Goal: Task Accomplishment & Management: Complete application form

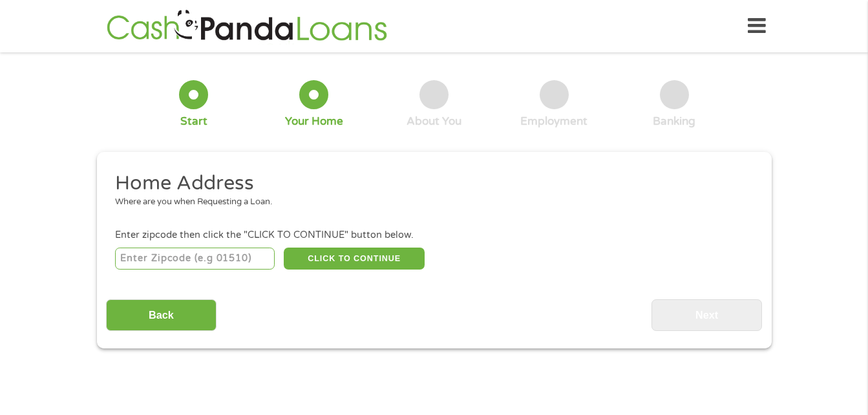
click at [212, 260] on input "number" at bounding box center [195, 259] width 160 height 22
type input "98629"
click at [316, 256] on button "CLICK TO CONTINUE" at bounding box center [354, 259] width 141 height 22
type input "98629"
type input "[GEOGRAPHIC_DATA]"
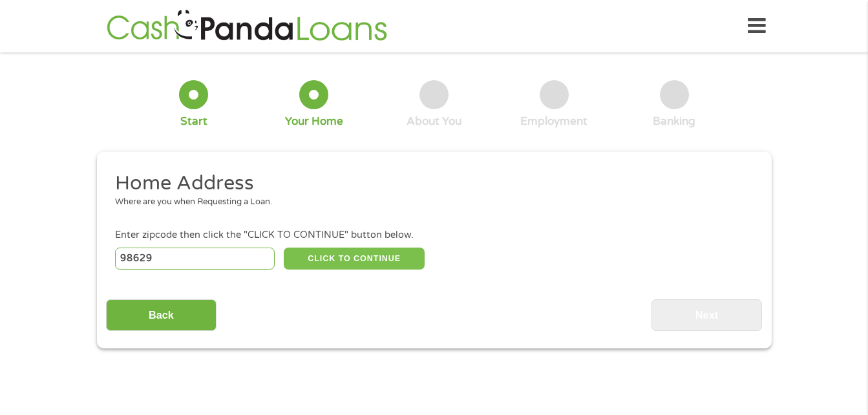
select select "[US_STATE]"
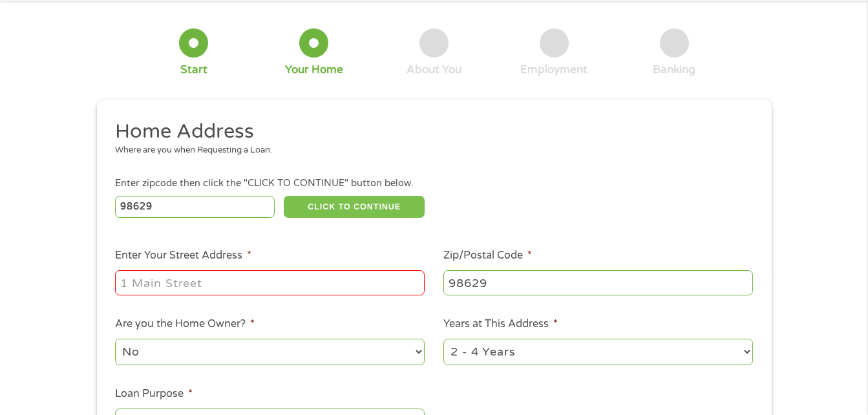
scroll to position [54, 0]
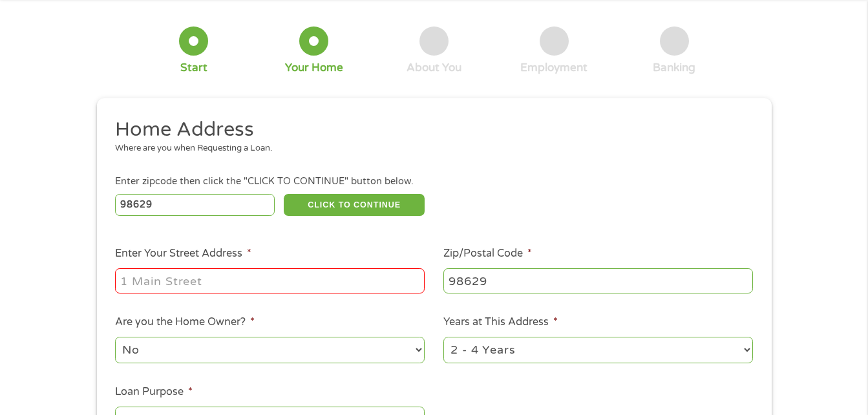
click at [314, 286] on input "Enter Your Street Address *" at bounding box center [270, 280] width 310 height 25
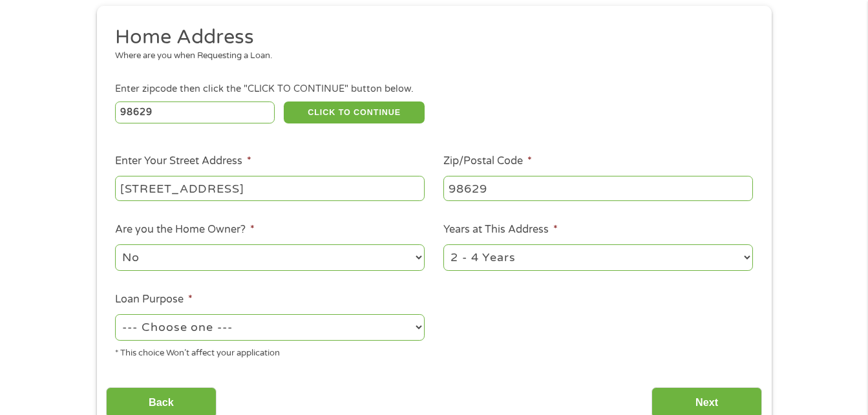
scroll to position [151, 0]
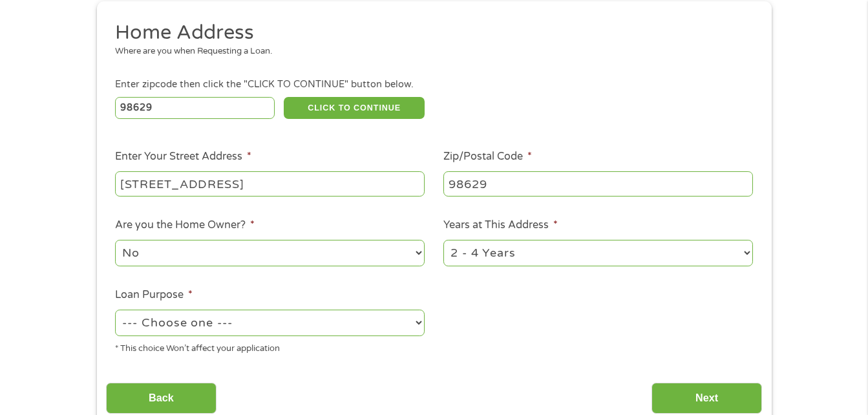
type input "[STREET_ADDRESS]"
click at [525, 252] on select "1 Year or less 1 - 2 Years 2 - 4 Years Over 4 Years" at bounding box center [598, 253] width 310 height 27
select select "24months"
click at [443, 240] on select "1 Year or less 1 - 2 Years 2 - 4 Years Over 4 Years" at bounding box center [598, 253] width 310 height 27
click at [409, 328] on select "--- Choose one --- Pay Bills Debt Consolidation Home Improvement Major Purchase…" at bounding box center [270, 323] width 310 height 27
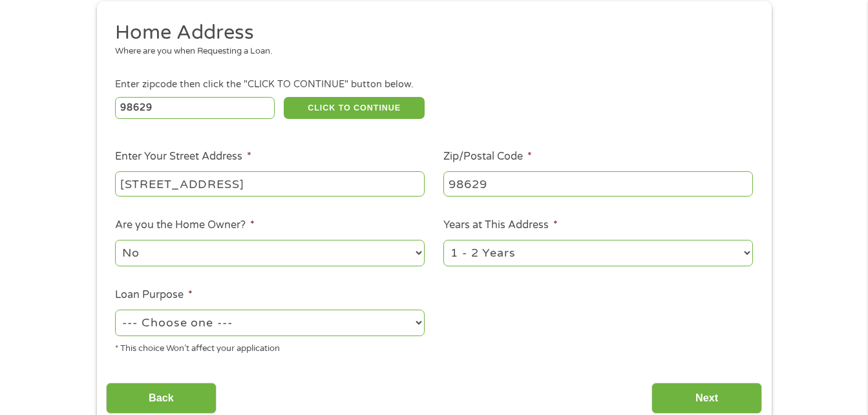
select select "other"
click at [115, 310] on select "--- Choose one --- Pay Bills Debt Consolidation Home Improvement Major Purchase…" at bounding box center [270, 323] width 310 height 27
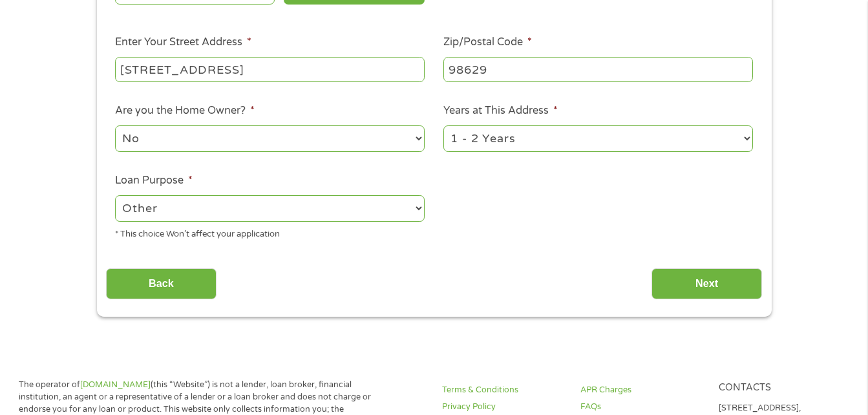
scroll to position [266, 0]
click at [684, 281] on input "Next" at bounding box center [707, 284] width 111 height 32
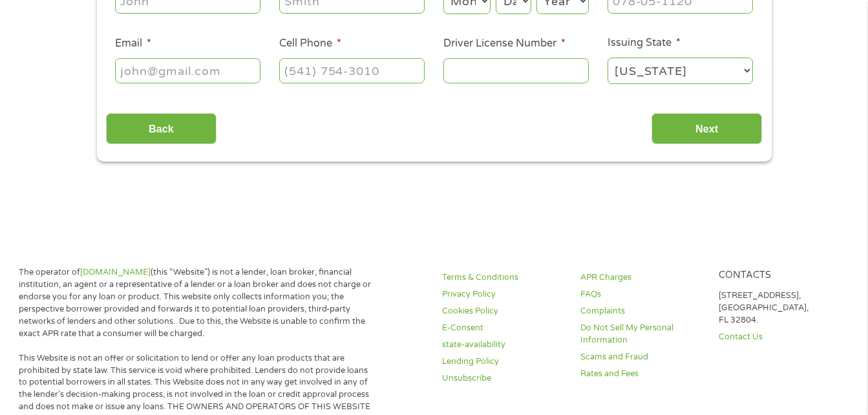
scroll to position [0, 0]
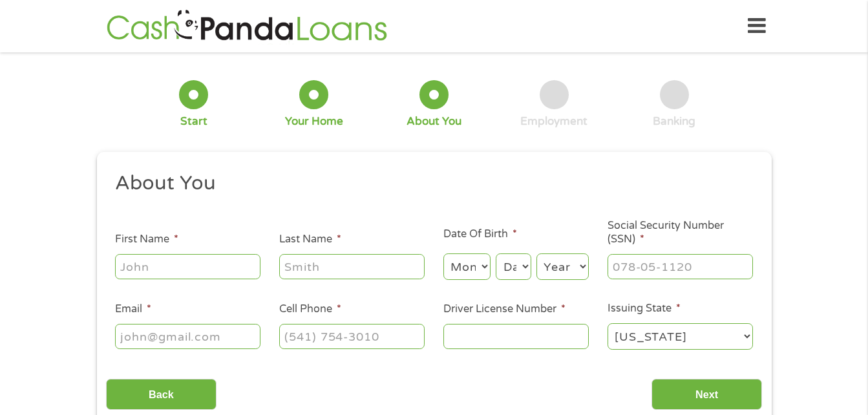
click at [136, 266] on input "First Name *" at bounding box center [187, 266] width 145 height 25
type input "[PERSON_NAME]"
type input "[EMAIL_ADDRESS][DOMAIN_NAME]"
type input "[PHONE_NUMBER]"
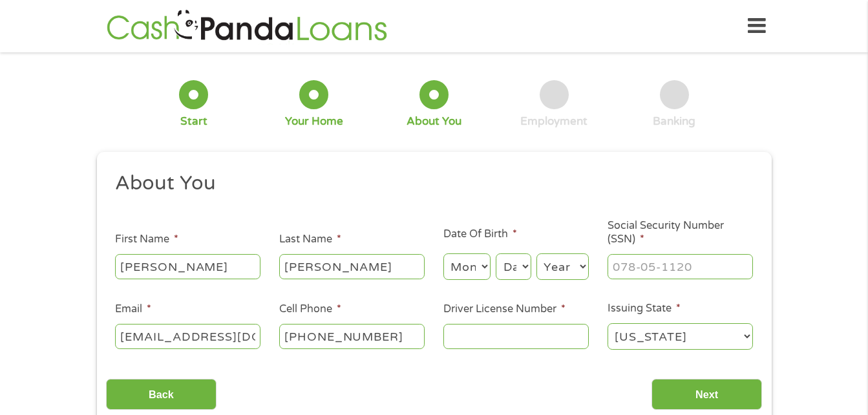
click at [493, 268] on div "Month Month 1 2 3 4 5 6 7 8 9 10 11 12 Day Day 1 2 3 4 5 6 7 8 9 10 11 12 13 14…" at bounding box center [515, 265] width 145 height 36
click at [484, 267] on select "Month 1 2 3 4 5 6 7 8 9 10 11 12" at bounding box center [466, 266] width 47 height 27
select select "4"
click at [443, 253] on select "Month 1 2 3 4 5 6 7 8 9 10 11 12" at bounding box center [466, 266] width 47 height 27
click at [520, 262] on select "Day 1 2 3 4 5 6 7 8 9 10 11 12 13 14 15 16 17 18 19 20 21 22 23 24 25 26 27 28 …" at bounding box center [513, 266] width 35 height 27
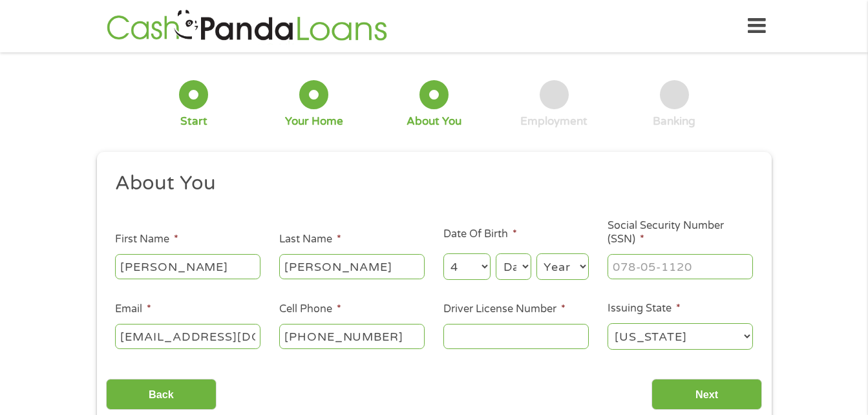
select select "6"
click at [496, 253] on select "Day 1 2 3 4 5 6 7 8 9 10 11 12 13 14 15 16 17 18 19 20 21 22 23 24 25 26 27 28 …" at bounding box center [513, 266] width 35 height 27
click at [584, 264] on select "Year [DATE] 2006 2005 2004 2003 2002 2001 2000 1999 1998 1997 1996 1995 1994 19…" at bounding box center [563, 266] width 52 height 27
select select "1989"
click at [537, 253] on select "Year [DATE] 2006 2005 2004 2003 2002 2001 2000 1999 1998 1997 1996 1995 1994 19…" at bounding box center [563, 266] width 52 height 27
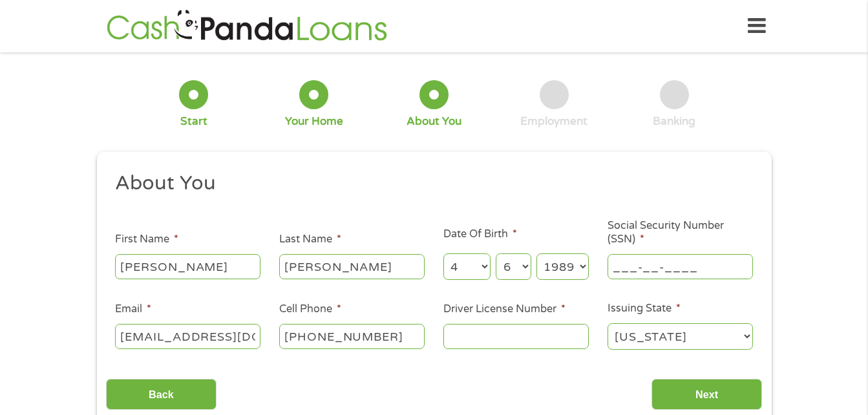
click at [657, 255] on input "___-__-____" at bounding box center [680, 266] width 145 height 25
type input "249-77-4742"
click at [469, 341] on input "Driver License Number *" at bounding box center [515, 336] width 145 height 25
type input "B630112891260"
click at [750, 336] on select "[US_STATE] [US_STATE] [US_STATE] [US_STATE] [US_STATE] [US_STATE] [US_STATE] [U…" at bounding box center [680, 336] width 145 height 27
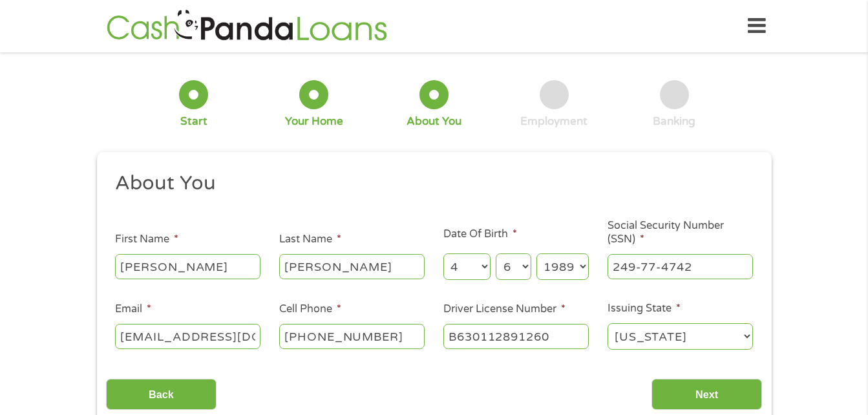
select select "[US_STATE]"
click at [608, 323] on select "[US_STATE] [US_STATE] [US_STATE] [US_STATE] [US_STATE] [US_STATE] [US_STATE] [U…" at bounding box center [680, 336] width 145 height 27
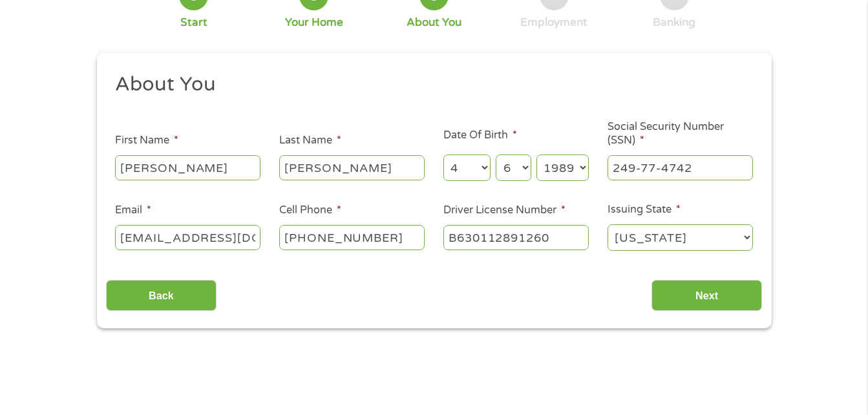
scroll to position [100, 0]
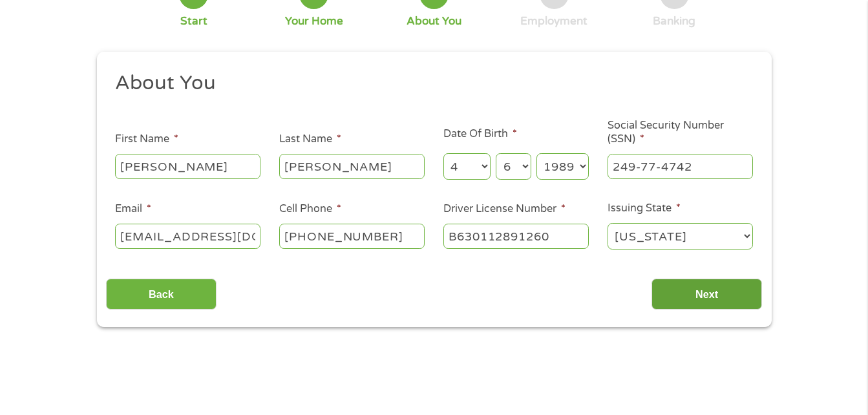
click at [697, 291] on input "Next" at bounding box center [707, 295] width 111 height 32
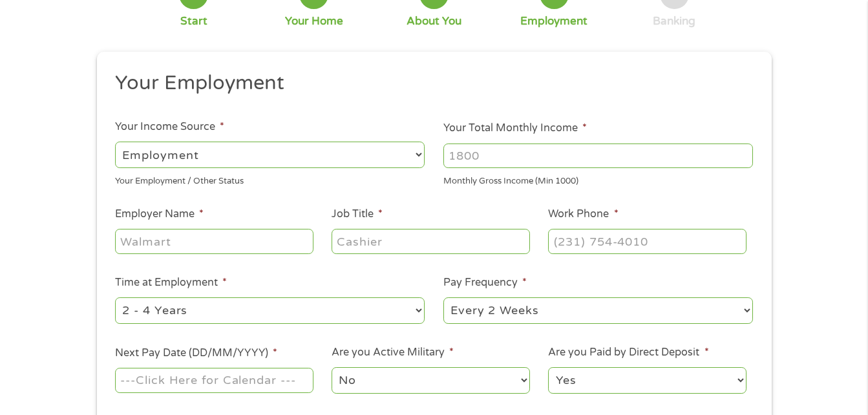
scroll to position [0, 0]
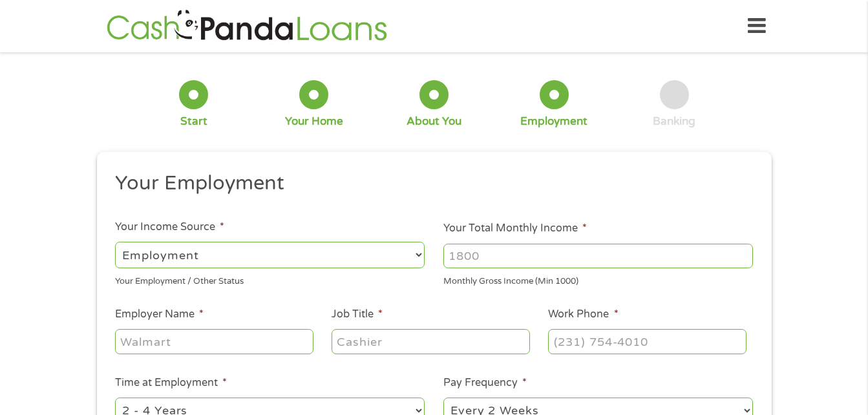
click at [519, 258] on input "Your Total Monthly Income *" at bounding box center [598, 256] width 310 height 25
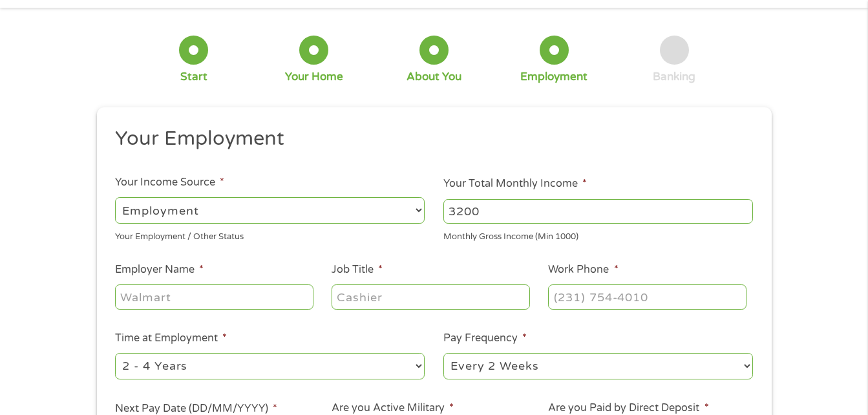
scroll to position [45, 0]
type input "3200"
click at [269, 301] on input "Employer Name *" at bounding box center [214, 296] width 198 height 25
type input "f"
type input "FPI management"
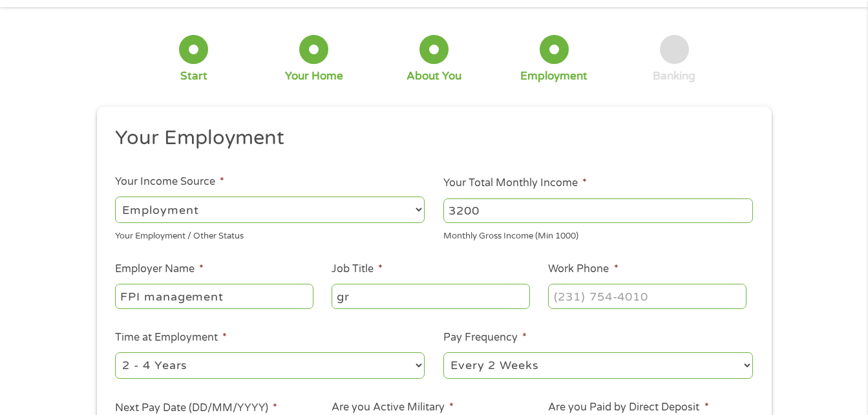
type input "g"
type input "Groundskeeper"
click at [567, 296] on input "(___) ___-____" at bounding box center [647, 296] width 198 height 25
type input "[PHONE_NUMBER]"
click at [683, 322] on ul "Your Employment Your Income Source * --- Choose one --- Employment [DEMOGRAPHIC…" at bounding box center [434, 292] width 656 height 335
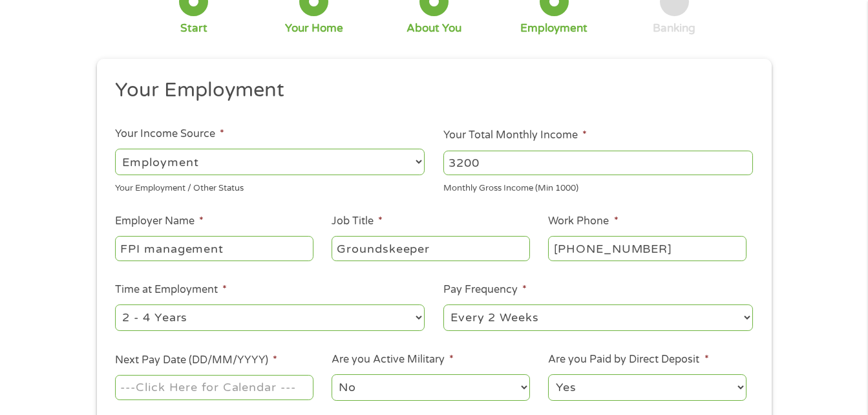
scroll to position [96, 0]
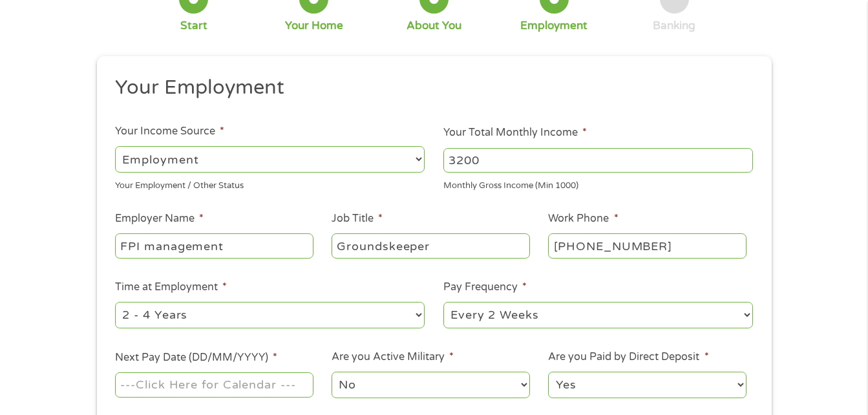
click at [420, 319] on select "--- Choose one --- 1 Year or less 1 - 2 Years 2 - 4 Years Over 4 Years" at bounding box center [270, 315] width 310 height 27
select select "24months"
click at [115, 302] on select "--- Choose one --- 1 Year or less 1 - 2 Years 2 - 4 Years Over 4 Years" at bounding box center [270, 315] width 310 height 27
click at [687, 255] on input "[PHONE_NUMBER]" at bounding box center [647, 245] width 198 height 25
type input "[PHONE_NUMBER]"
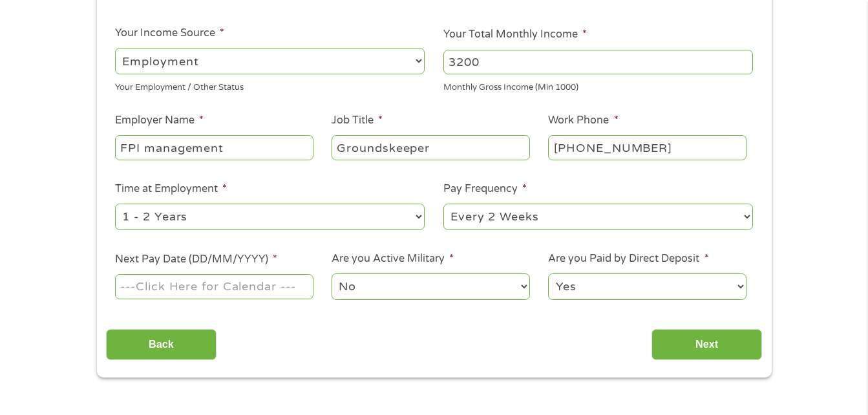
scroll to position [195, 0]
click at [290, 294] on input "Next Pay Date (DD/MM/YYYY) *" at bounding box center [214, 285] width 198 height 25
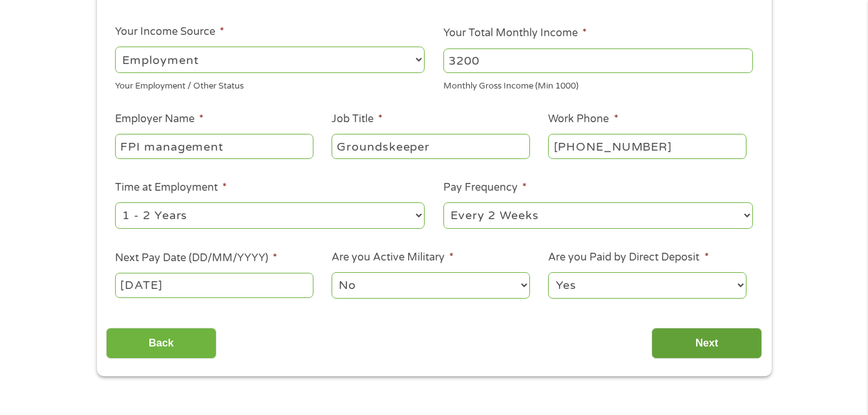
type input "[DATE]"
click at [720, 339] on input "Next" at bounding box center [707, 344] width 111 height 32
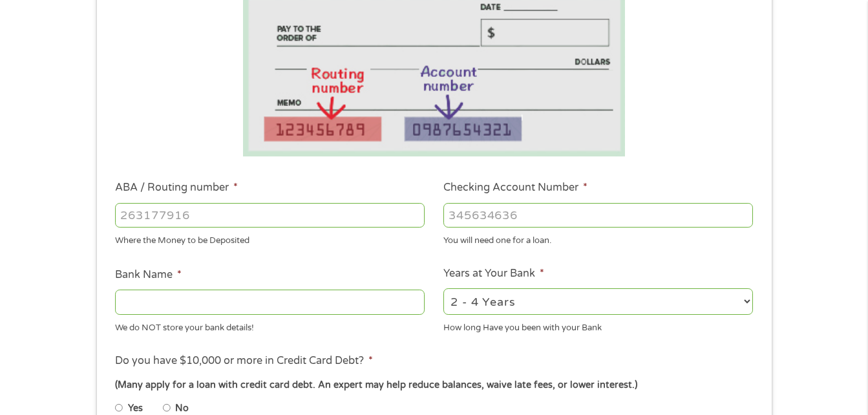
scroll to position [238, 0]
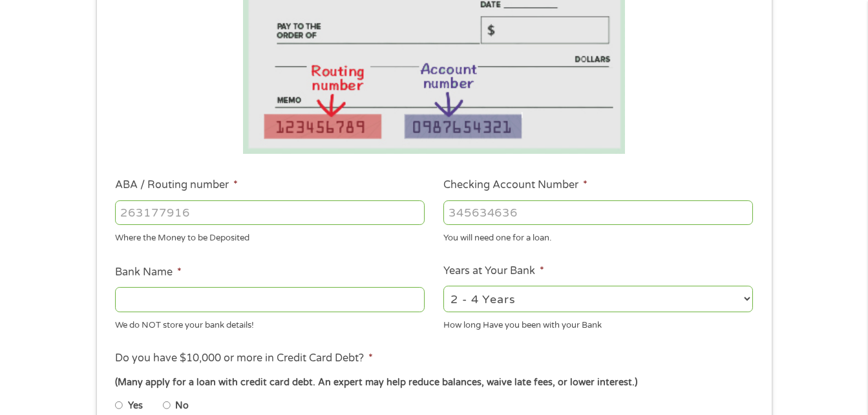
click at [376, 213] on input "ABA / Routing number *" at bounding box center [270, 212] width 310 height 25
type input "125000574"
type input "KEY BANK"
type input "125000574"
click at [503, 211] on input "Checking Account Number *" at bounding box center [598, 212] width 310 height 25
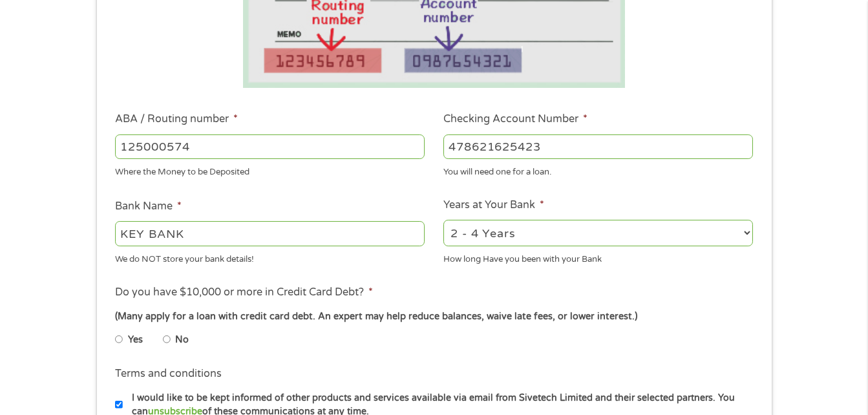
scroll to position [308, 0]
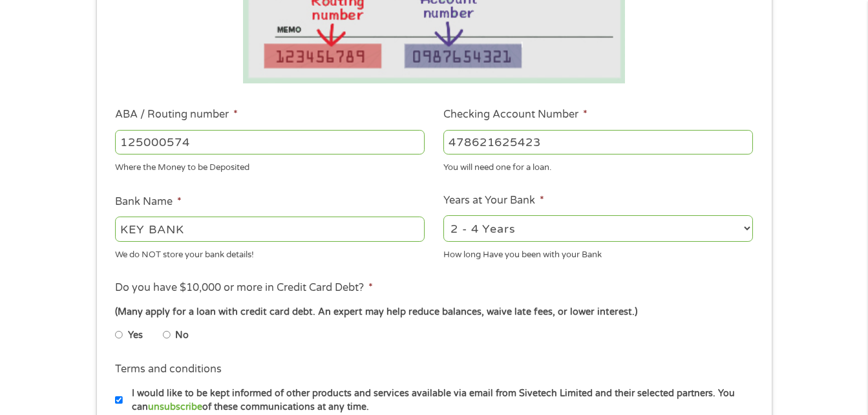
type input "478621625423"
click at [166, 334] on input "No" at bounding box center [167, 335] width 8 height 21
radio input "true"
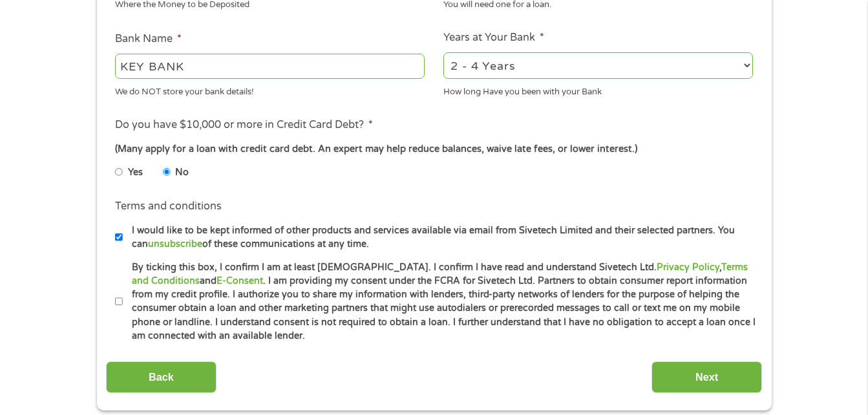
scroll to position [472, 0]
click at [119, 301] on input "By ticking this box, I confirm I am at least [DEMOGRAPHIC_DATA]. I confirm I ha…" at bounding box center [119, 301] width 8 height 21
checkbox input "true"
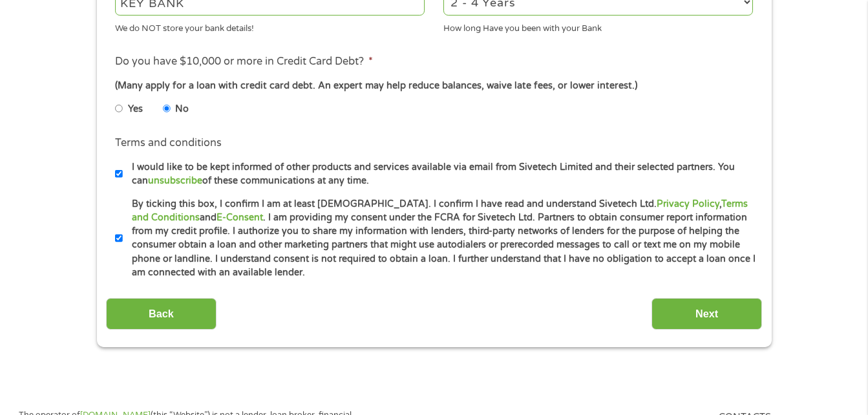
scroll to position [535, 0]
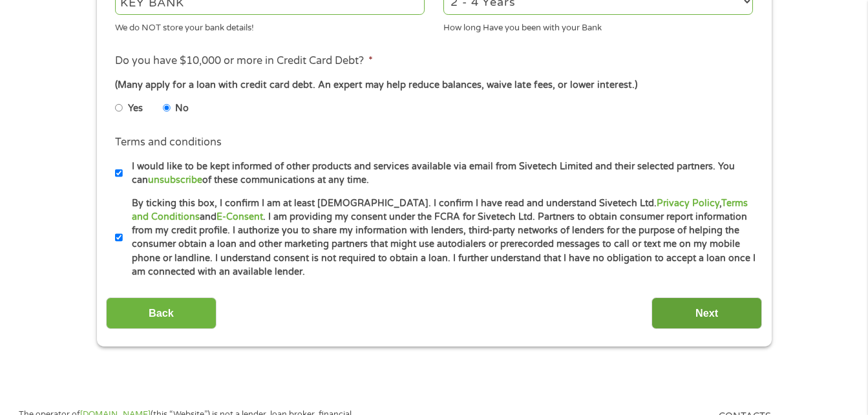
click at [692, 313] on input "Next" at bounding box center [707, 313] width 111 height 32
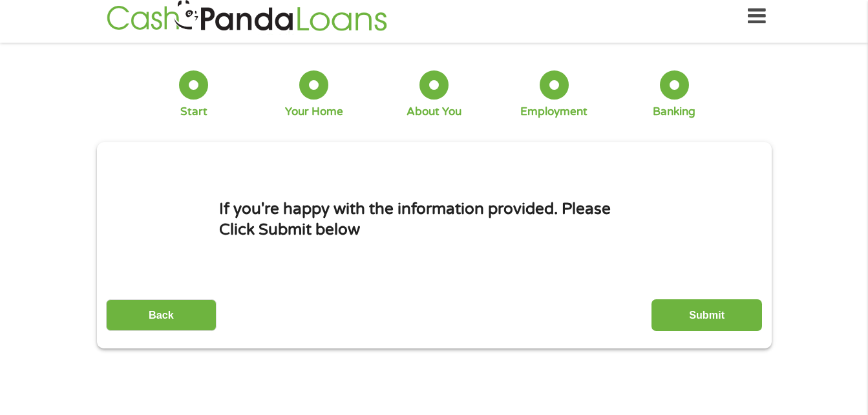
scroll to position [0, 0]
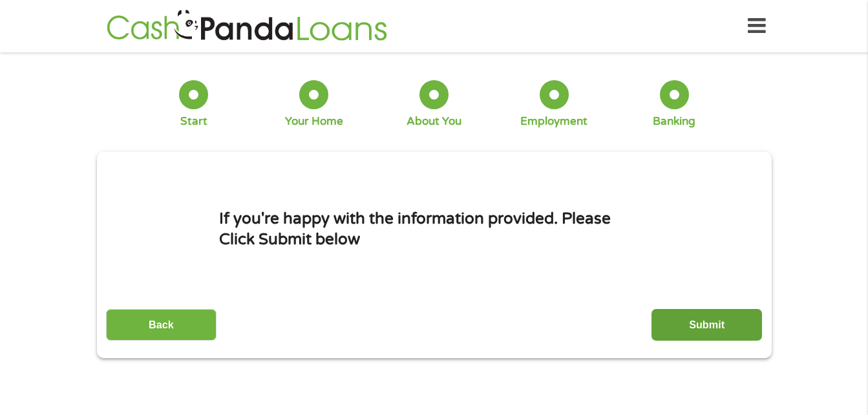
click at [707, 332] on input "Submit" at bounding box center [707, 325] width 111 height 32
